Goal: Task Accomplishment & Management: Use online tool/utility

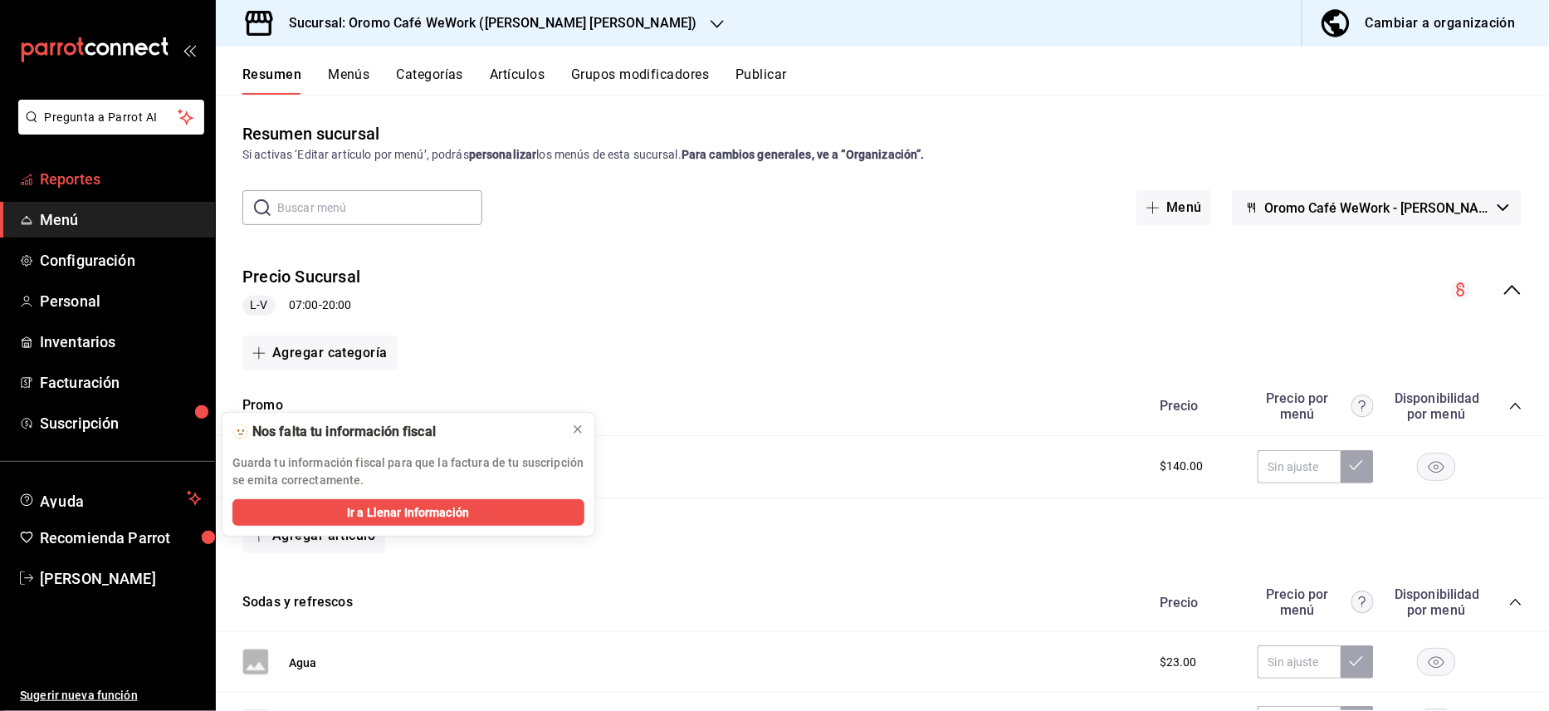
click at [71, 181] on span "Reportes" at bounding box center [121, 179] width 162 height 22
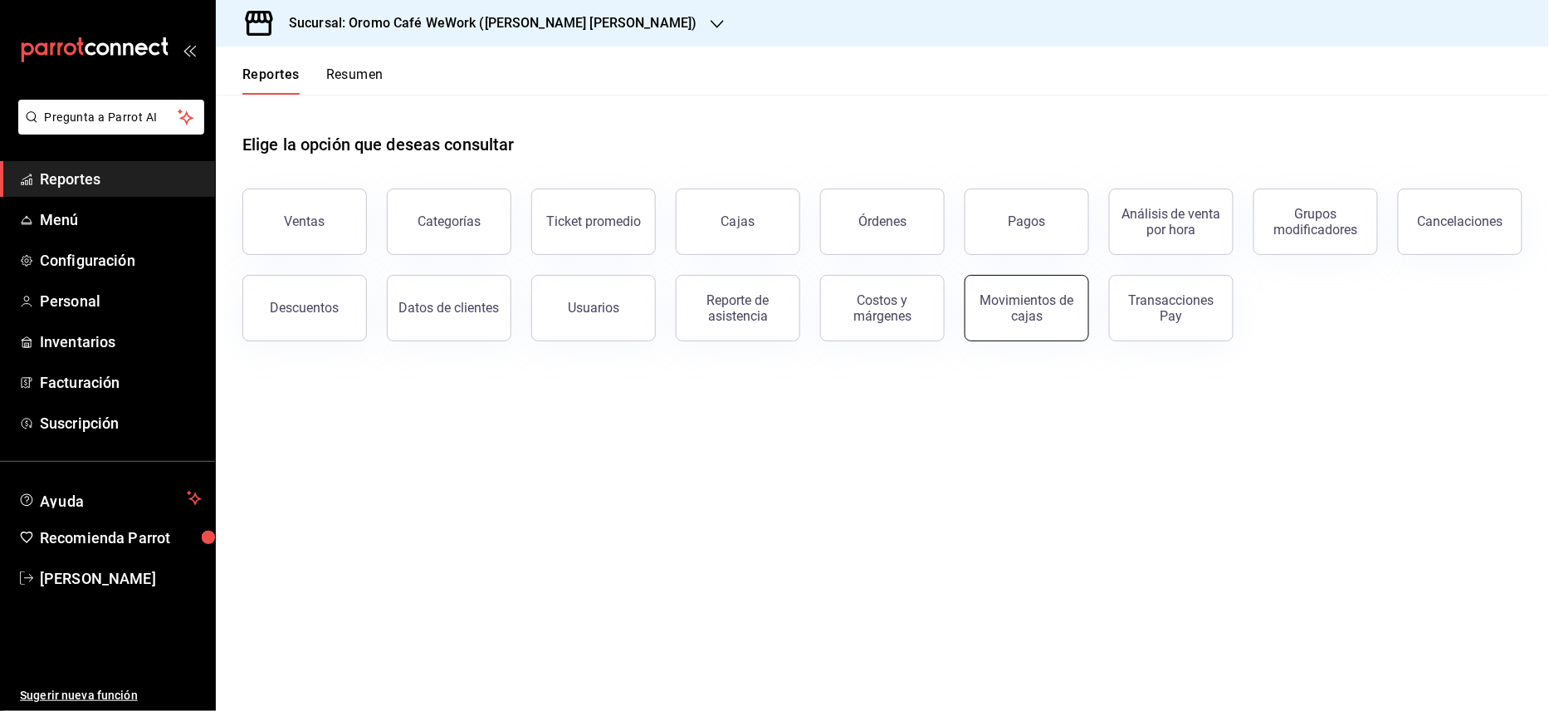
click at [1039, 312] on div "Movimientos de cajas" at bounding box center [1026, 308] width 103 height 32
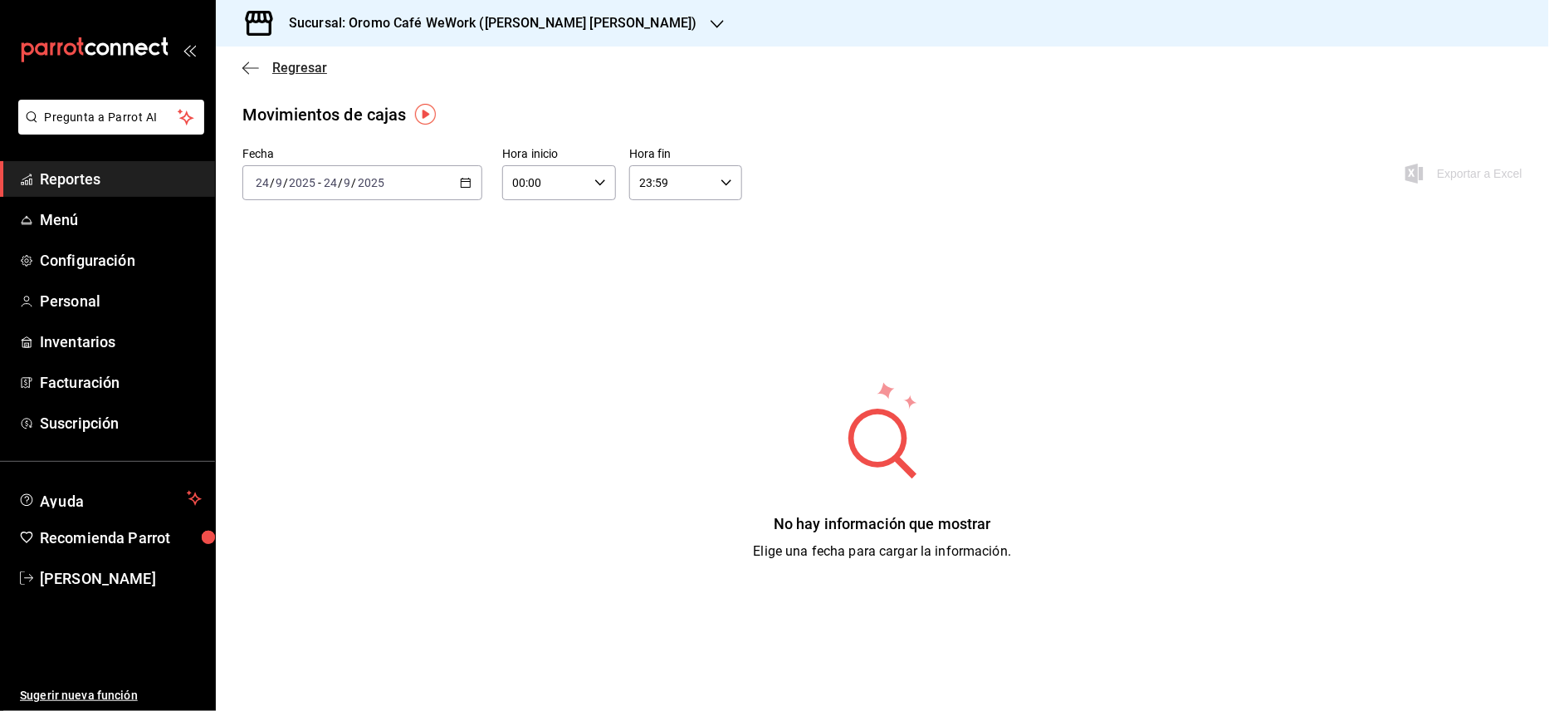
click at [252, 68] on icon "button" at bounding box center [250, 68] width 17 height 15
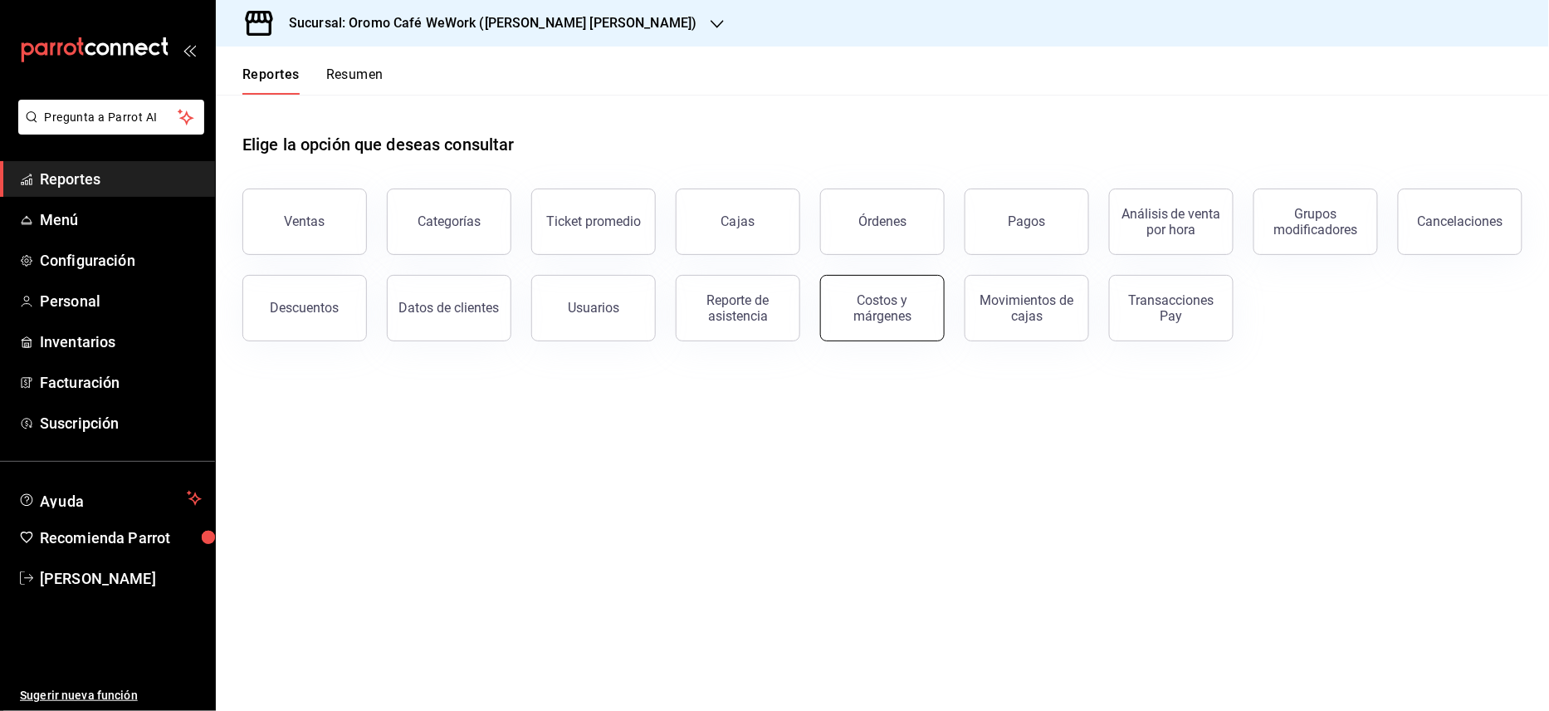
click at [852, 305] on div "Costos y márgenes" at bounding box center [882, 308] width 103 height 32
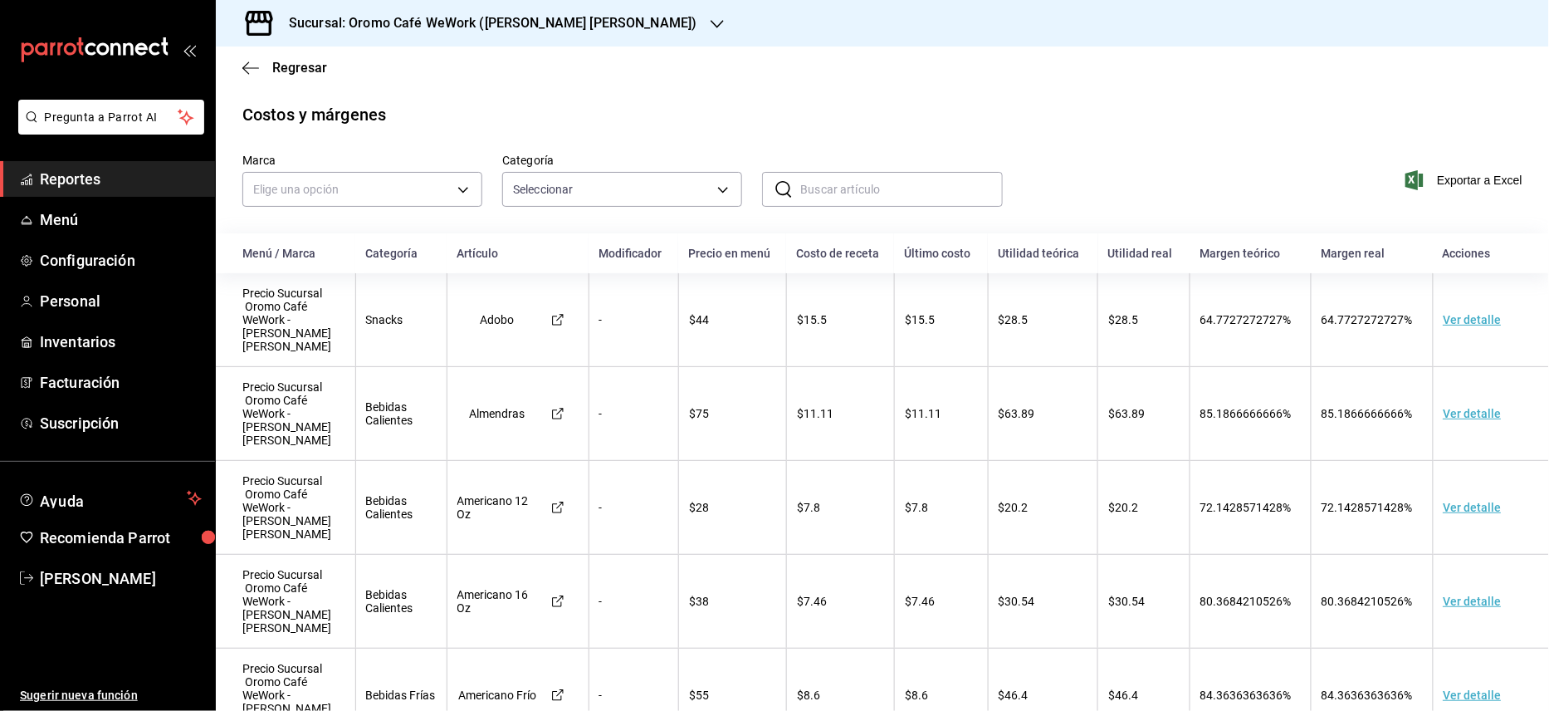
click at [1448, 316] on td "Ver detalle" at bounding box center [1491, 320] width 116 height 94
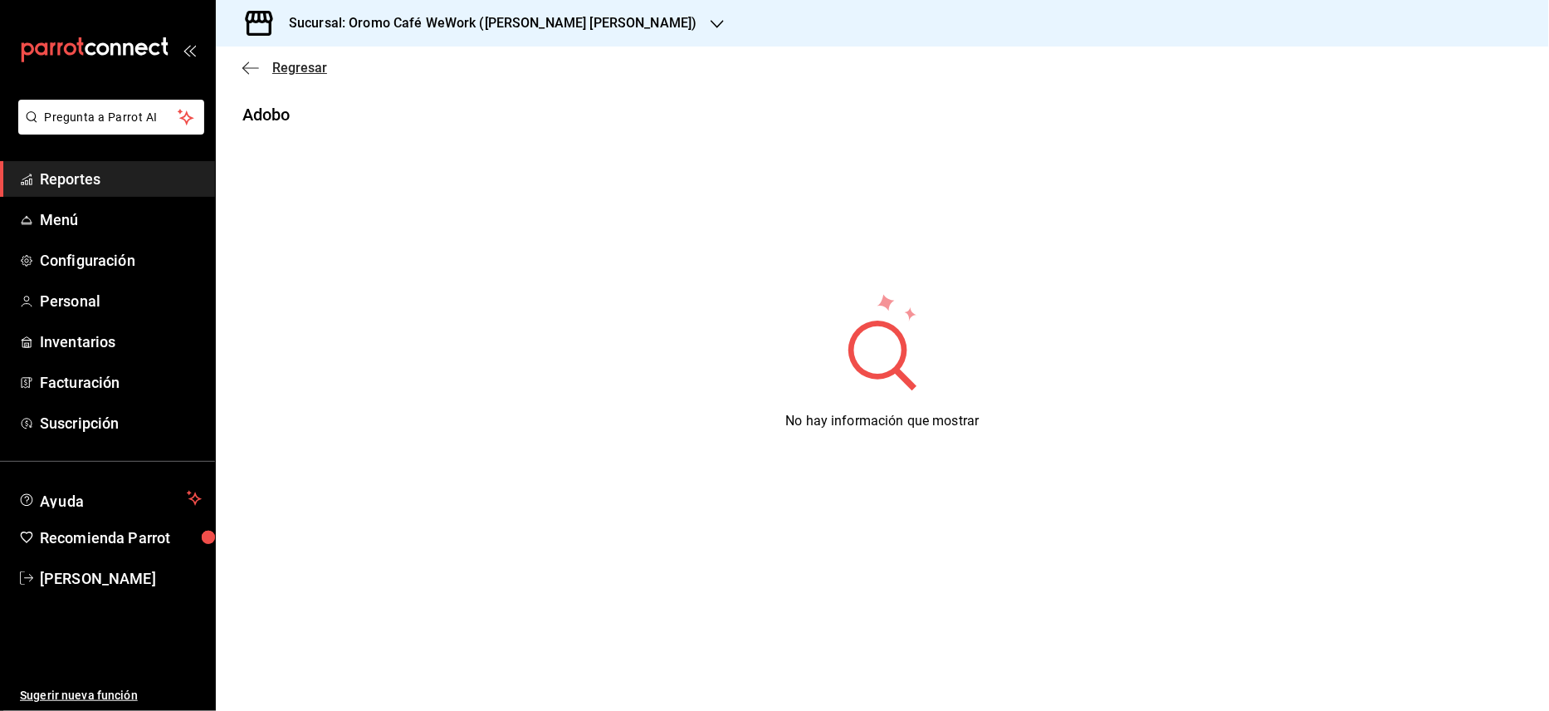
click at [273, 70] on span "Regresar" at bounding box center [299, 68] width 55 height 16
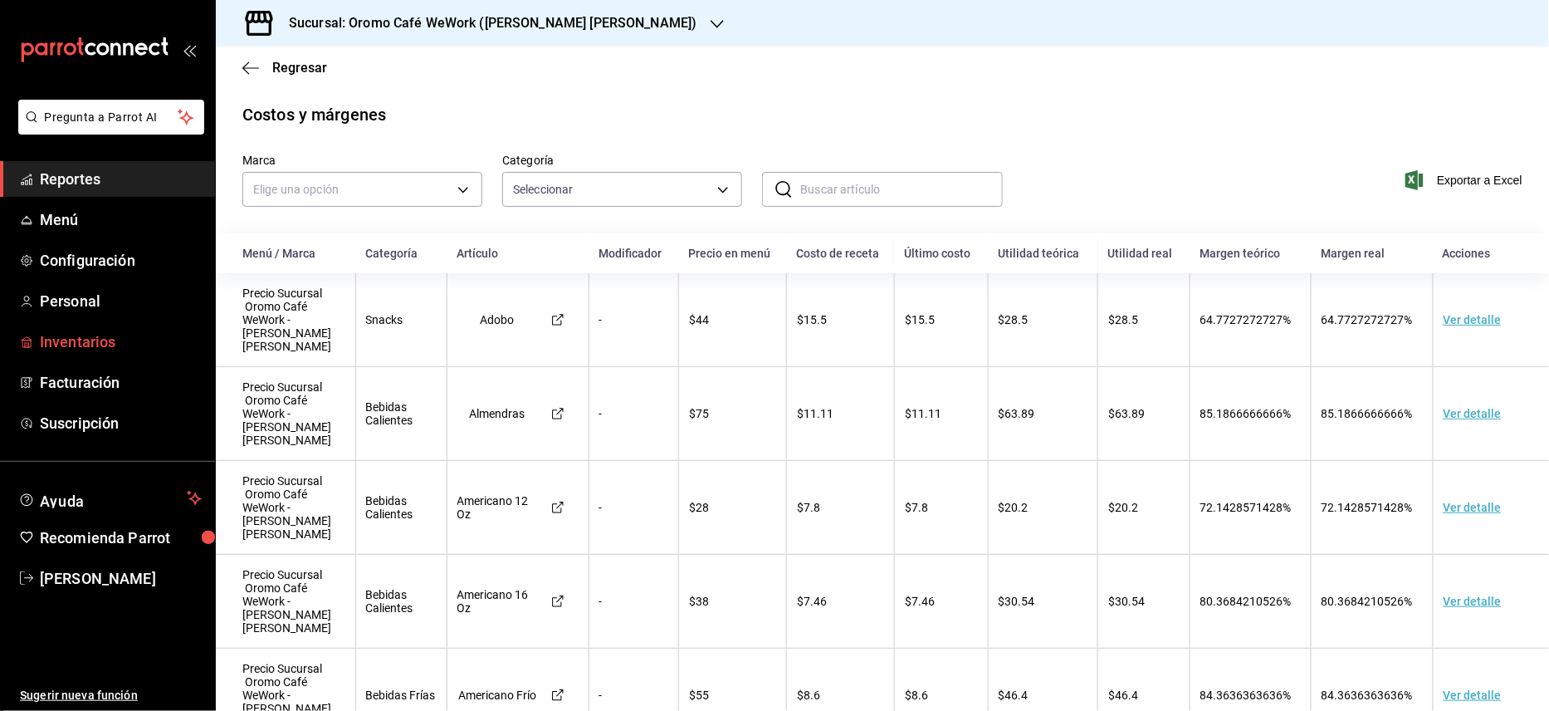
click at [77, 335] on span "Inventarios" at bounding box center [121, 341] width 162 height 22
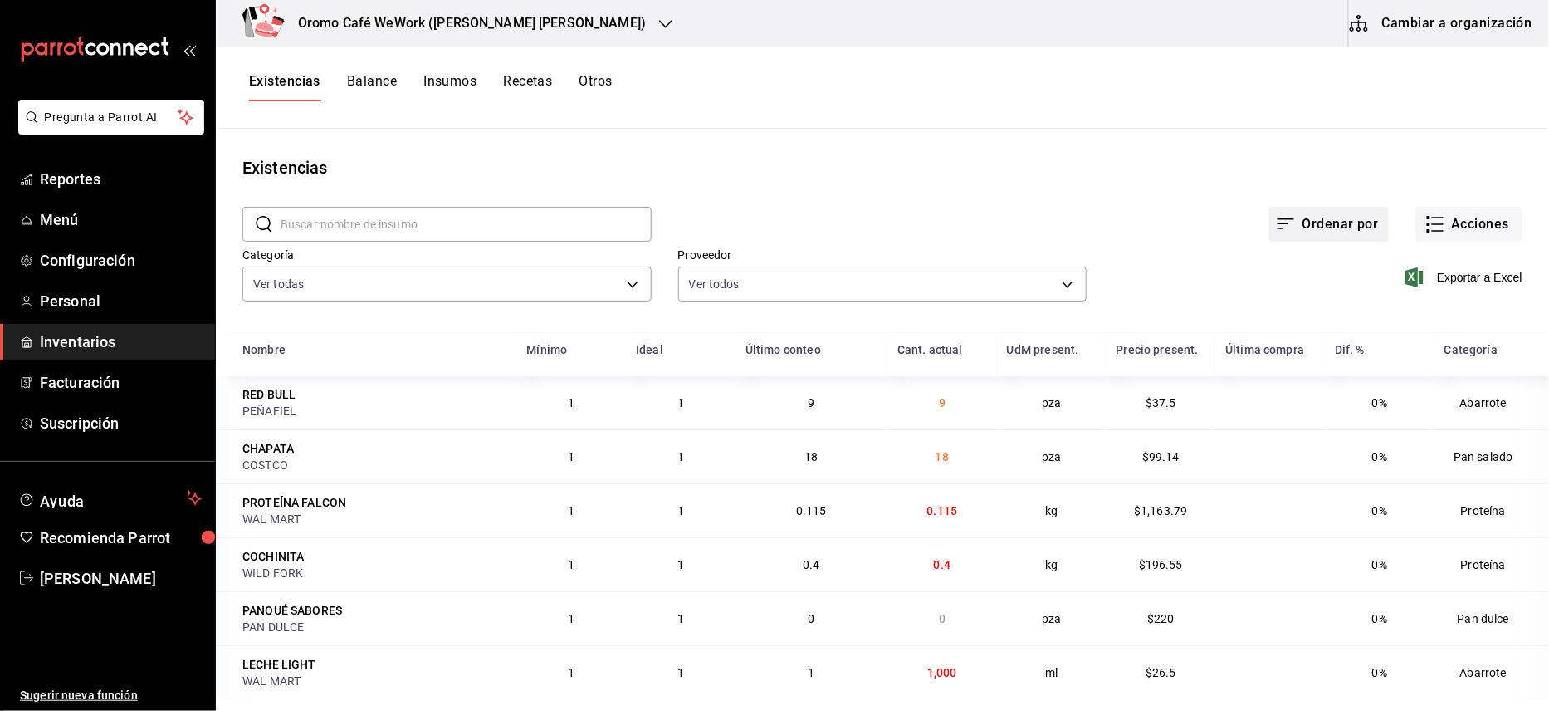
click at [1358, 217] on button "Ordenar por" at bounding box center [1329, 224] width 120 height 35
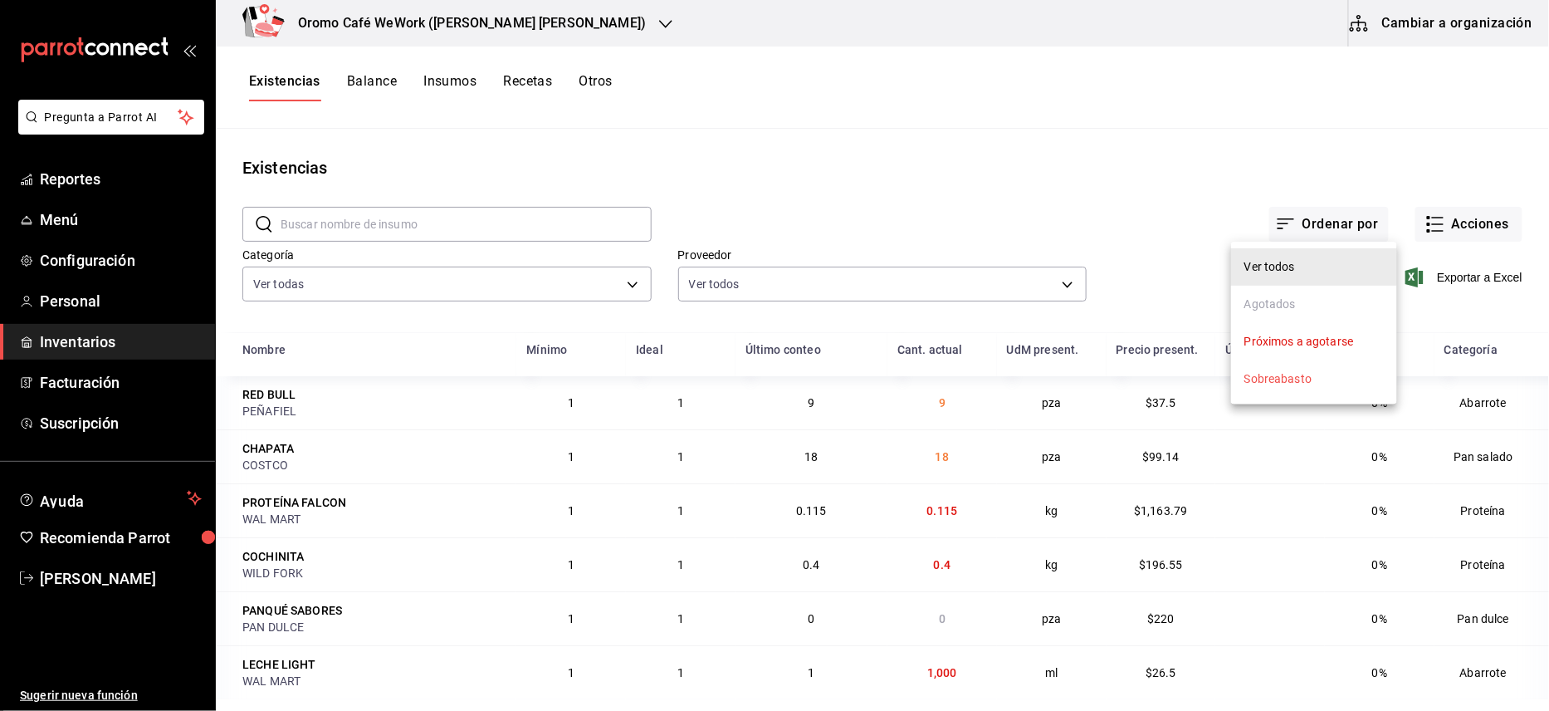
click at [1278, 383] on div "Sobreabasto" at bounding box center [1277, 378] width 67 height 17
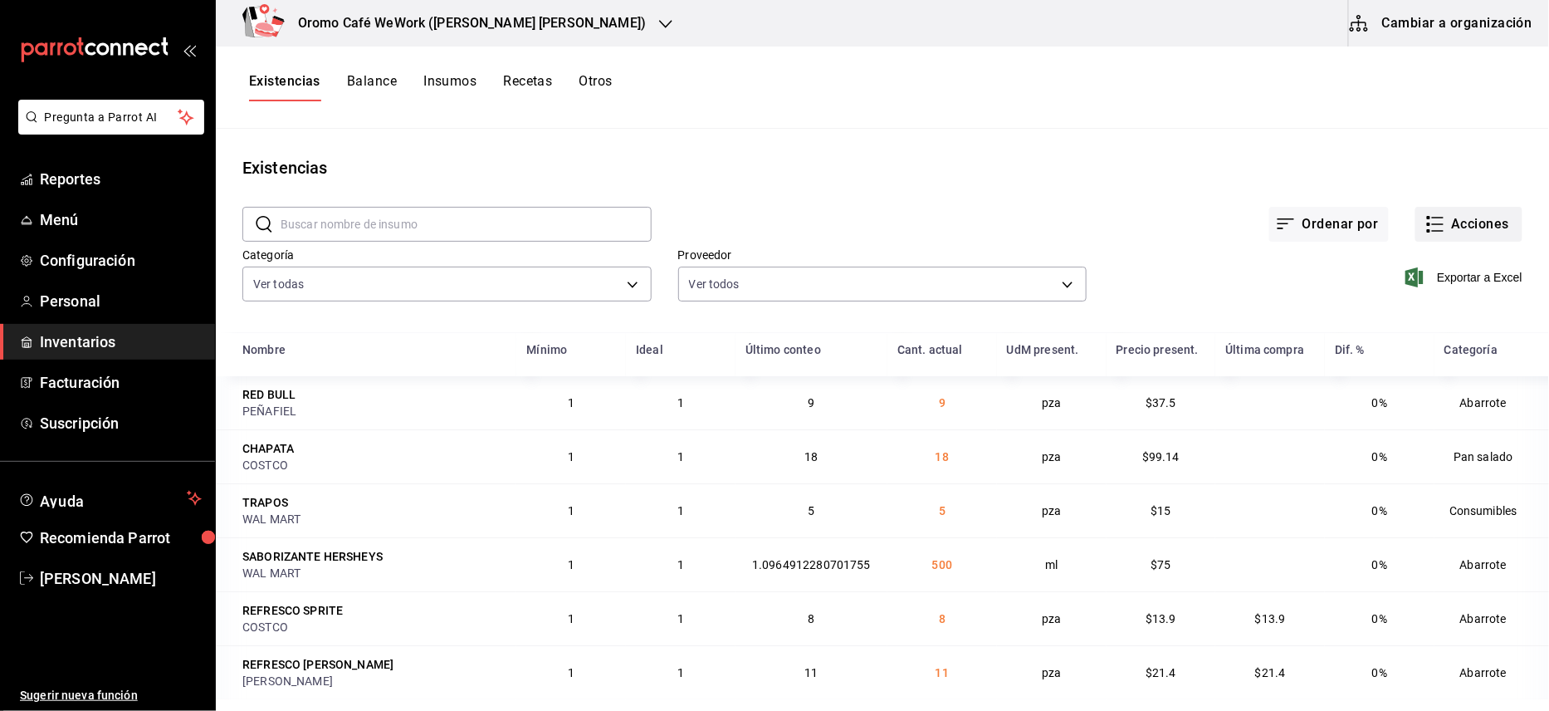
click at [1435, 217] on button "Acciones" at bounding box center [1468, 224] width 107 height 35
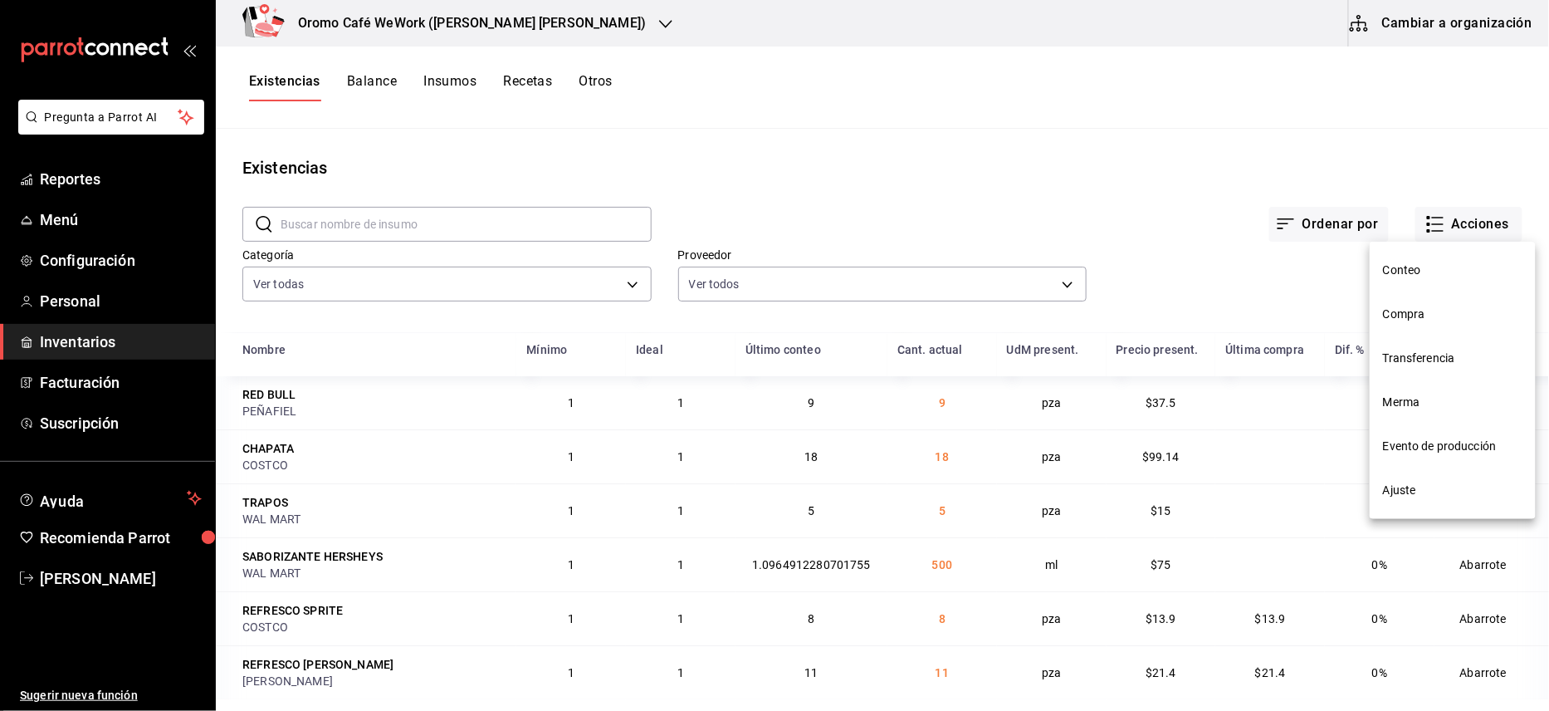
click at [1416, 154] on div at bounding box center [774, 355] width 1549 height 711
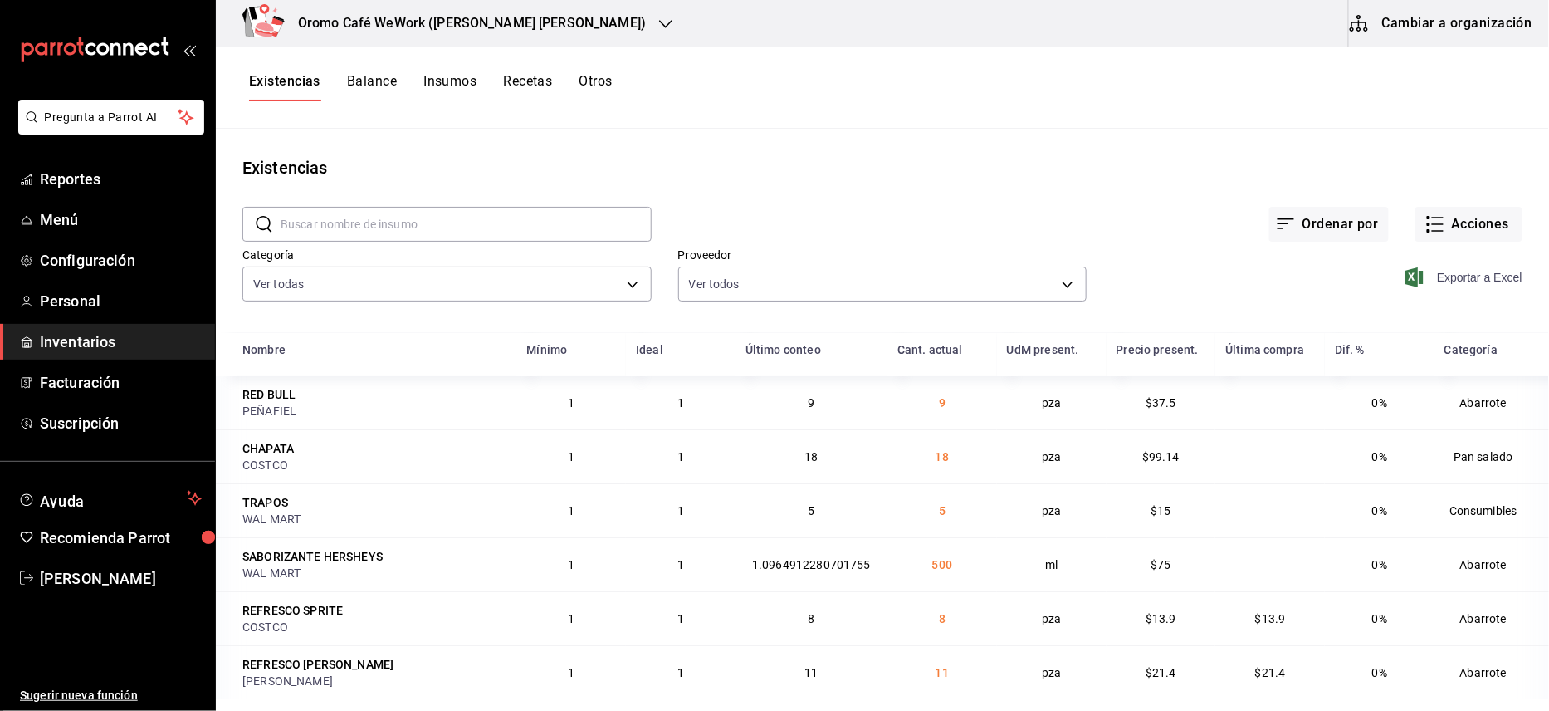
click at [1441, 281] on span "Exportar a Excel" at bounding box center [1466, 277] width 114 height 20
click at [1029, 174] on div "Existencias" at bounding box center [882, 167] width 1333 height 25
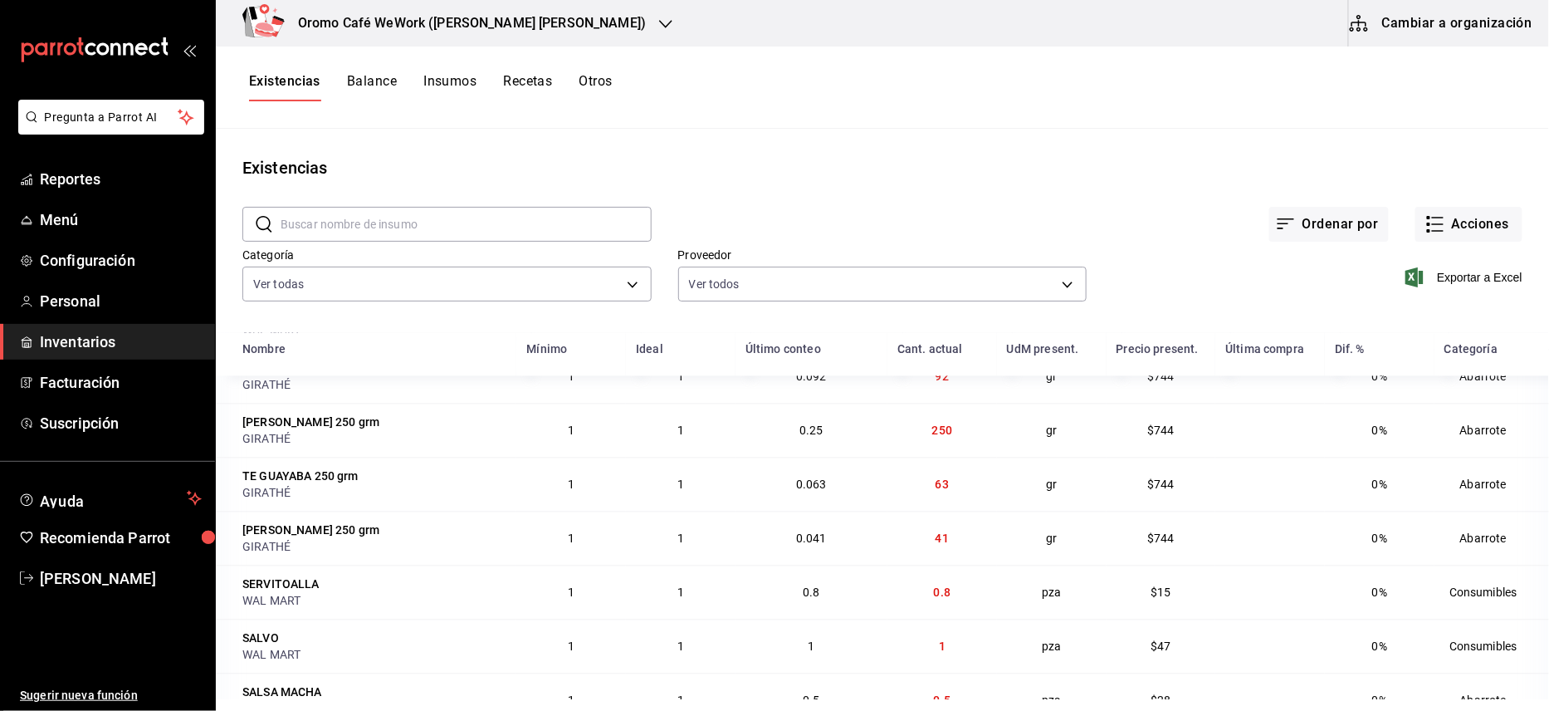
scroll to position [1328, 0]
